Goal: Go to known website: Go to known website

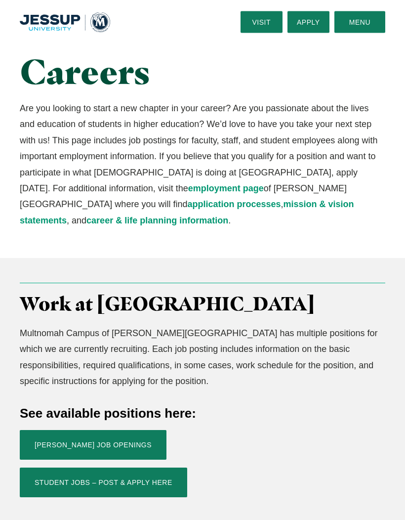
scroll to position [35, 0]
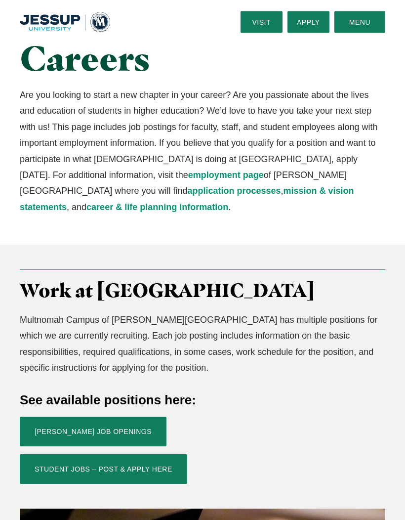
click at [106, 417] on link "Jessup Job Openings" at bounding box center [93, 432] width 147 height 30
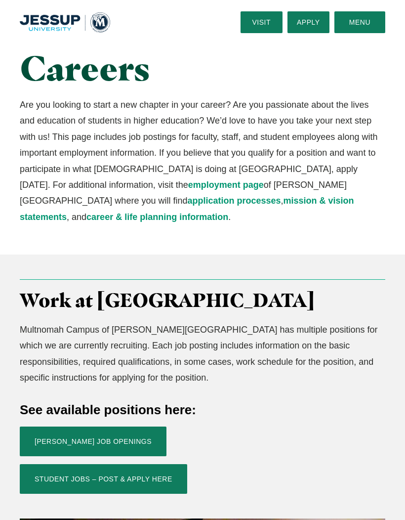
scroll to position [0, 0]
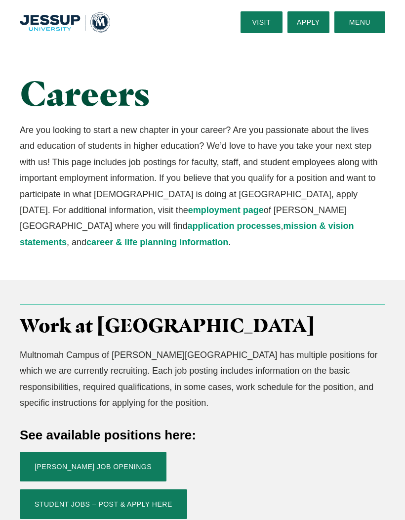
click at [98, 21] on img "Home" at bounding box center [65, 22] width 90 height 20
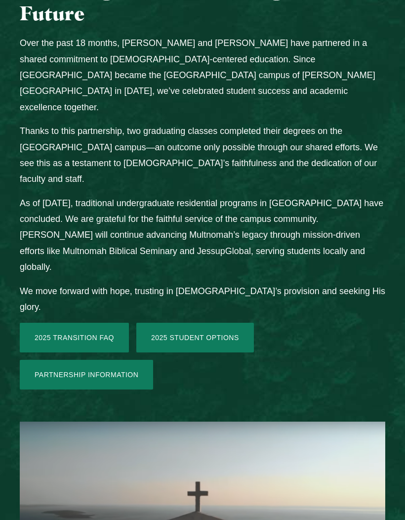
scroll to position [1230, 0]
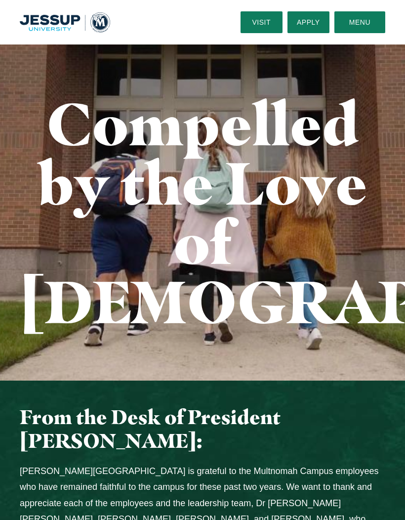
click at [368, 14] on button "Menu" at bounding box center [360, 22] width 51 height 22
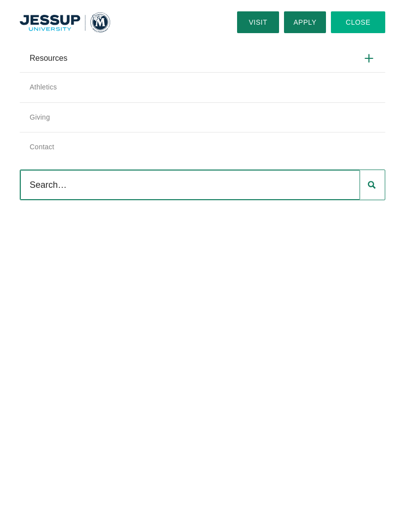
click at [370, 62] on icon at bounding box center [369, 58] width 13 height 13
click at [0, 0] on input "Resources" at bounding box center [0, 0] width 0 height 0
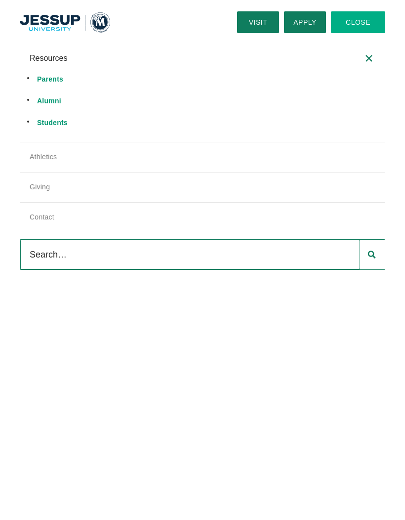
click at [52, 126] on link "Students" at bounding box center [52, 123] width 31 height 8
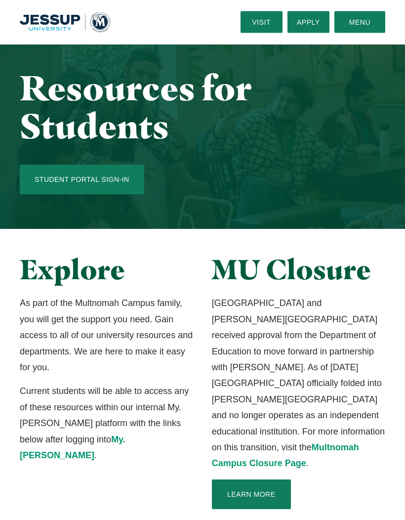
scroll to position [6, 0]
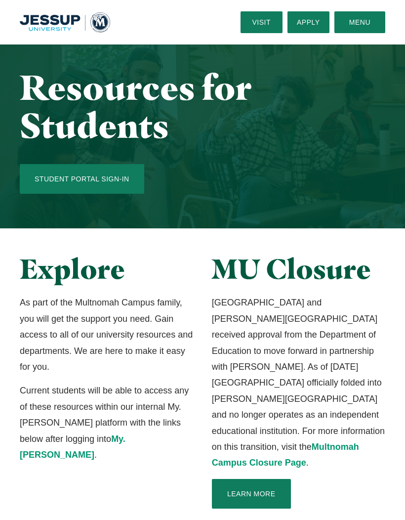
click at [112, 440] on link "My.Jessup" at bounding box center [73, 447] width 106 height 26
